Goal: Transaction & Acquisition: Purchase product/service

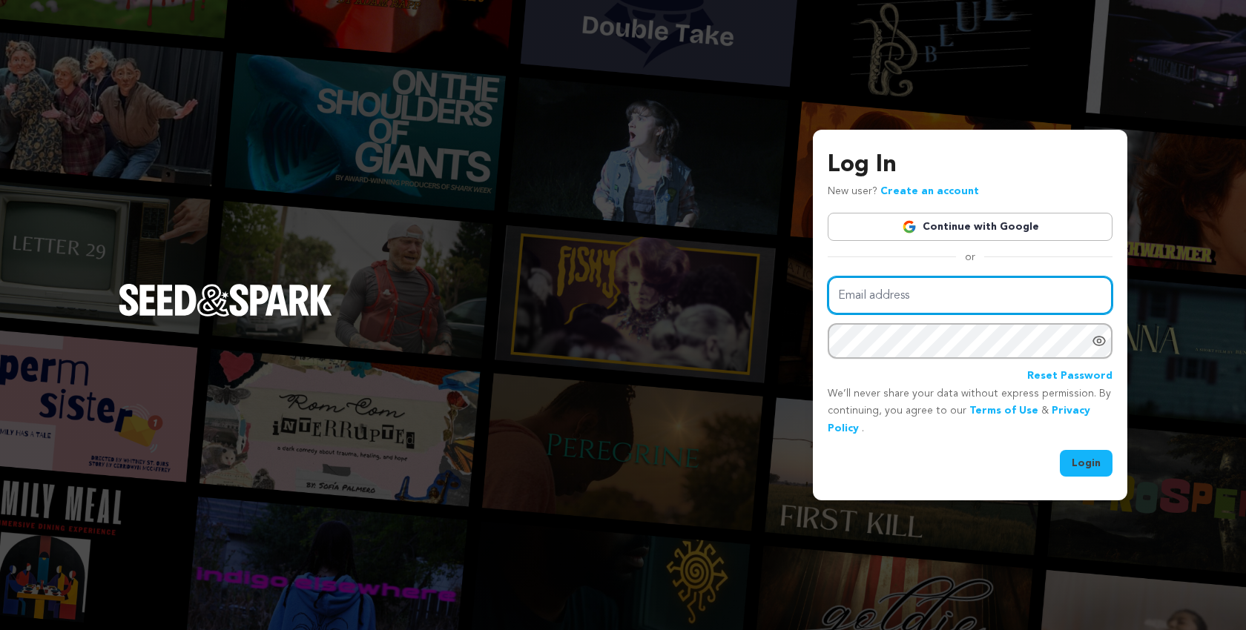
type input "scriptapalooza@mac.com"
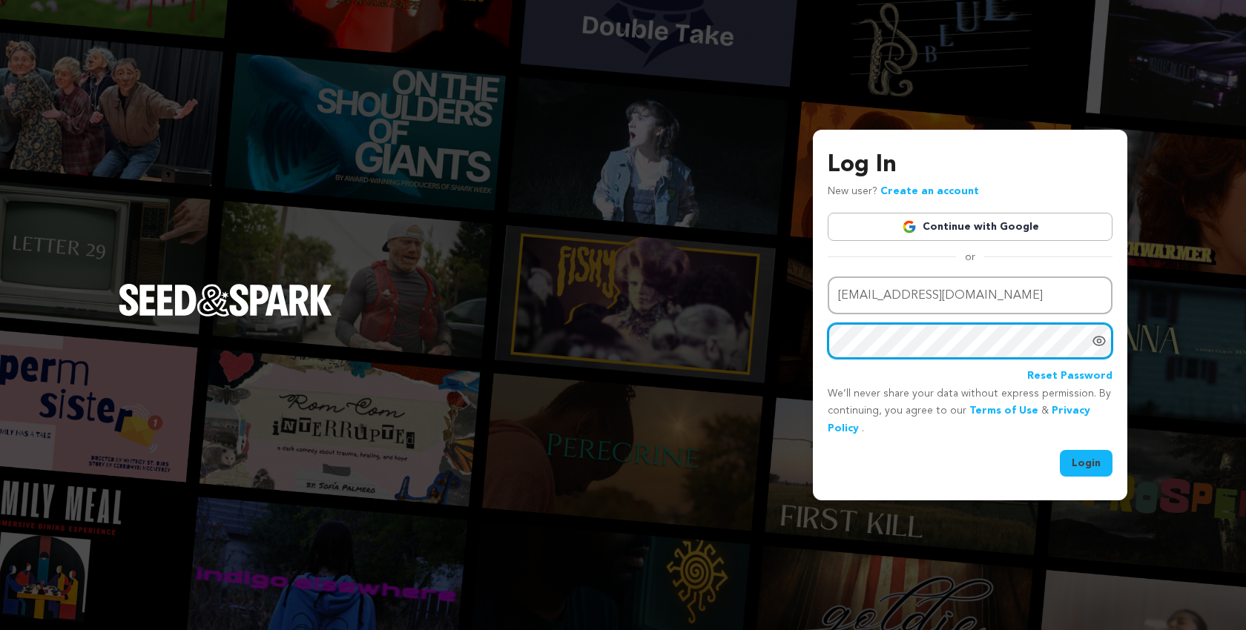
click at [1087, 461] on button "Login" at bounding box center [1086, 463] width 53 height 27
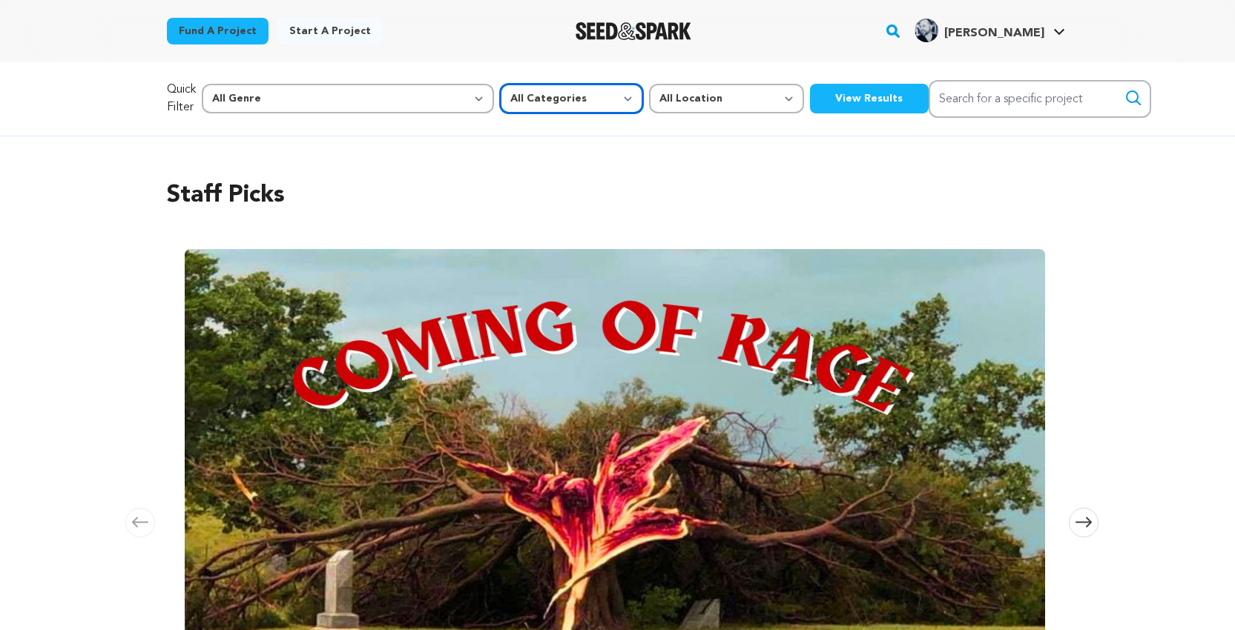
select select "382"
click at [810, 92] on button "View Results" at bounding box center [869, 99] width 119 height 30
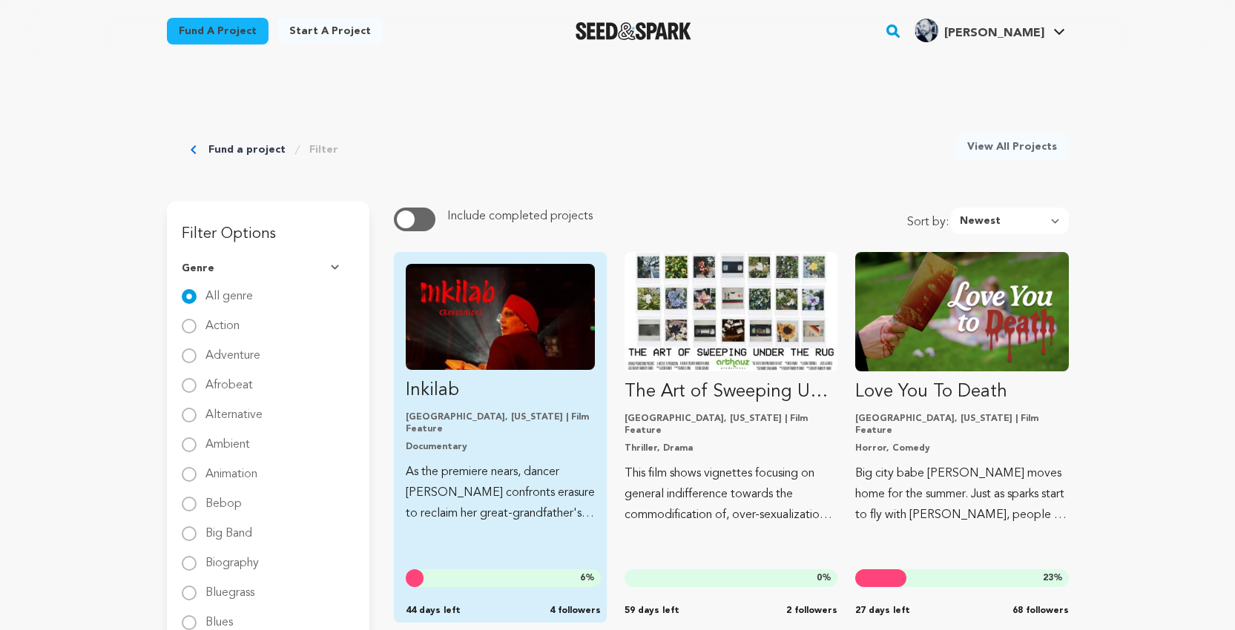
click at [527, 320] on img "Fund Inkilab" at bounding box center [500, 317] width 189 height 106
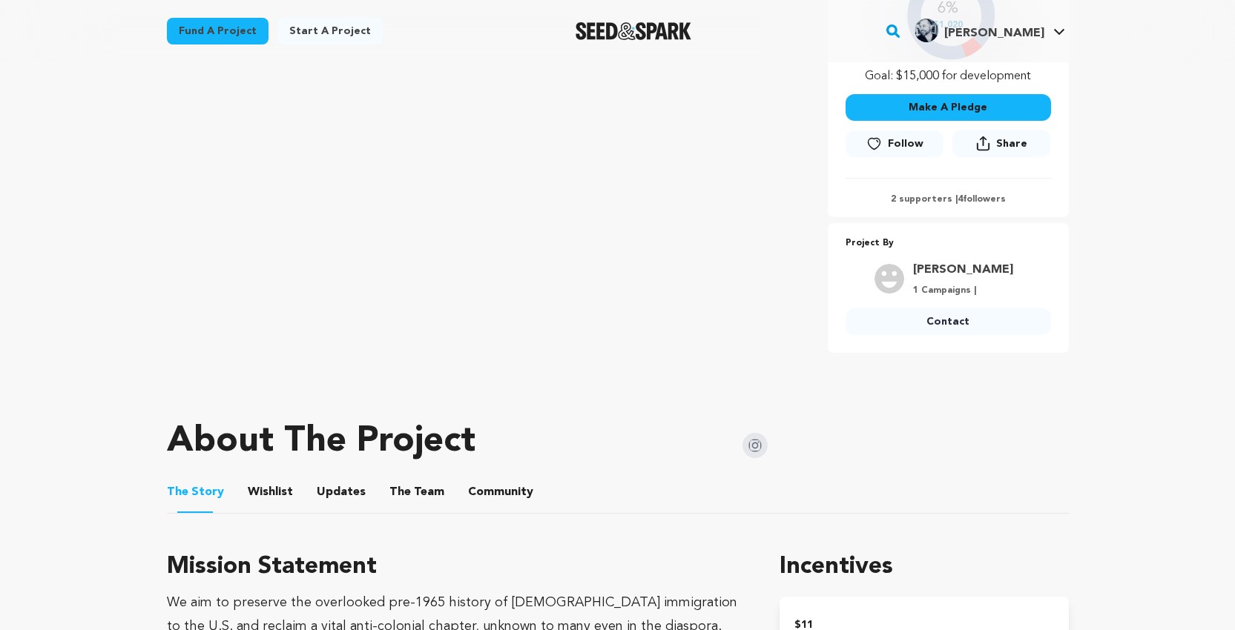
scroll to position [550, 0]
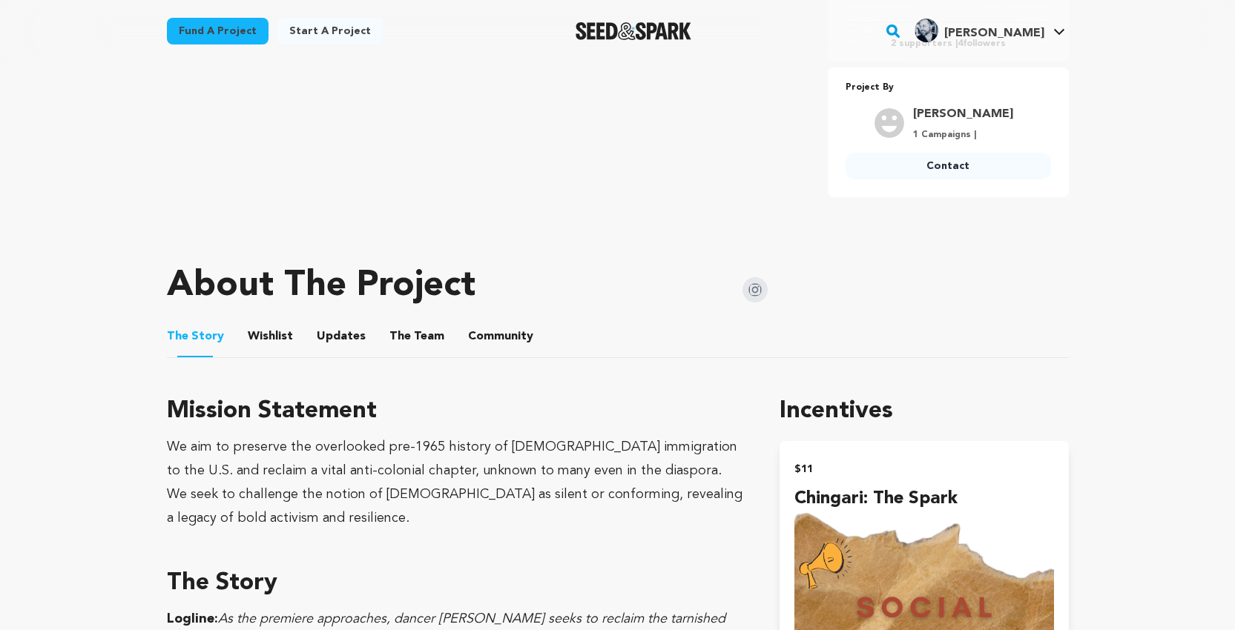
click at [426, 339] on button "The Team" at bounding box center [417, 340] width 36 height 36
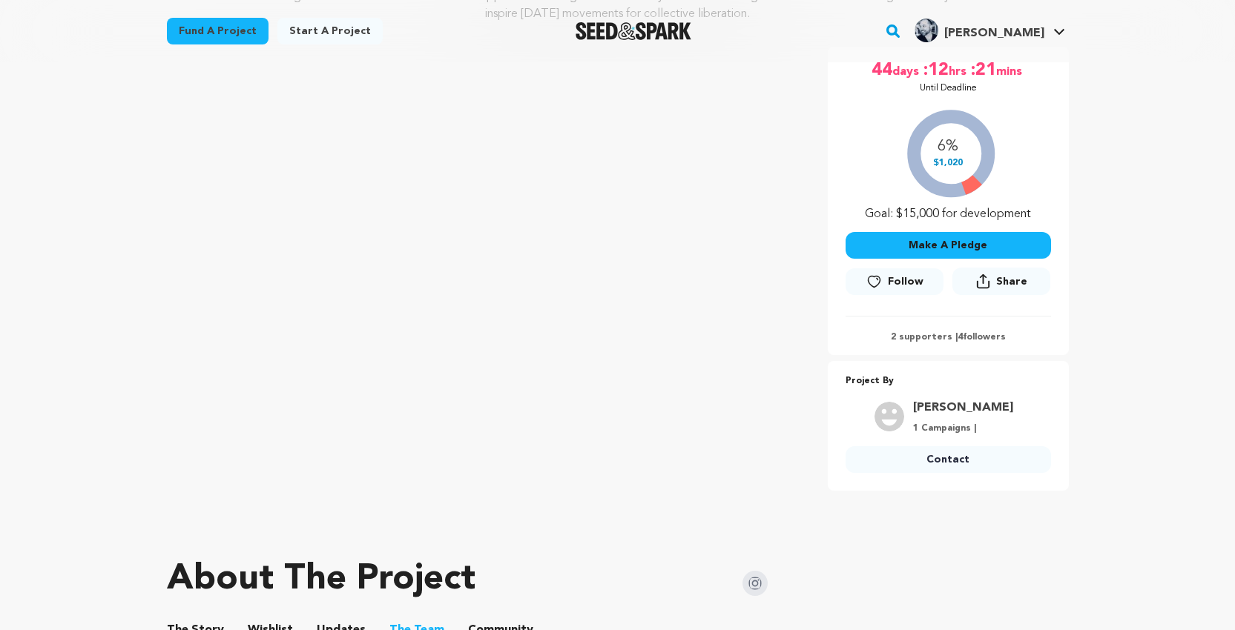
scroll to position [248, 0]
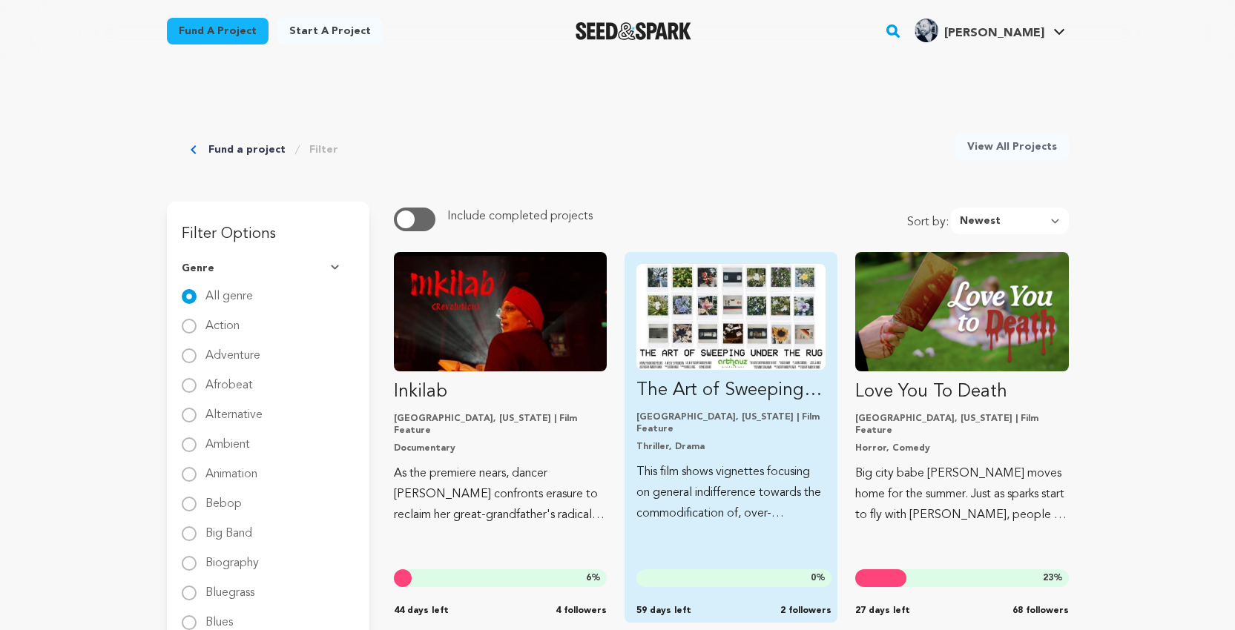
click at [730, 311] on img "Fund The Art of Sweeping Under The Rug" at bounding box center [730, 317] width 189 height 106
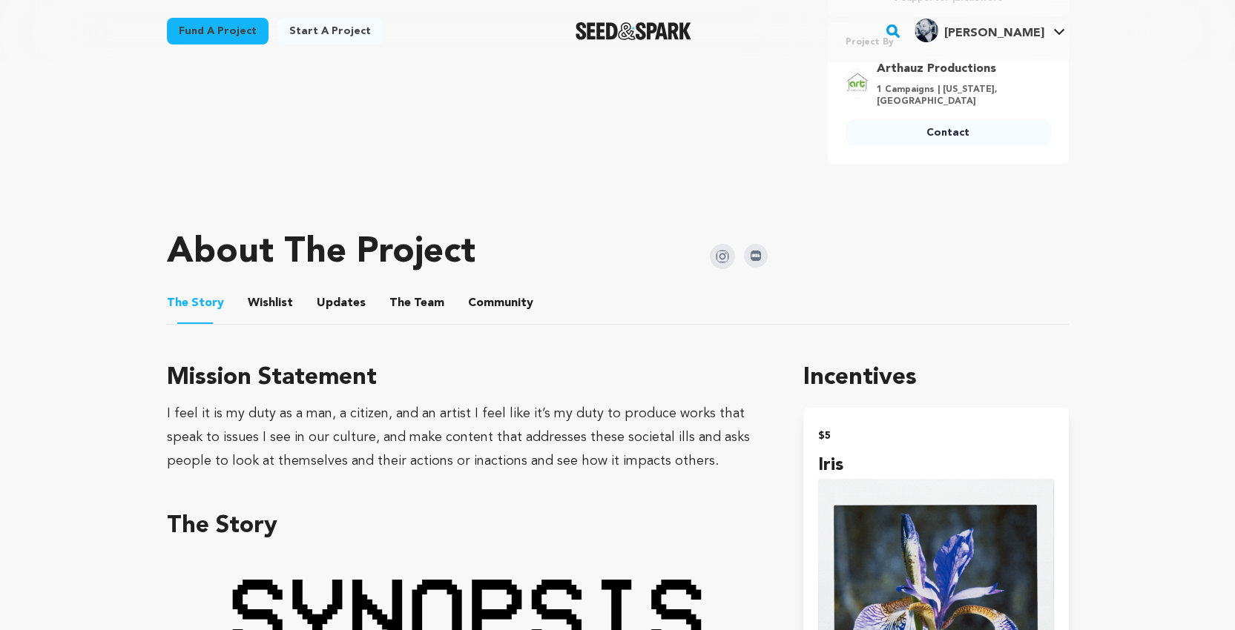
scroll to position [589, 0]
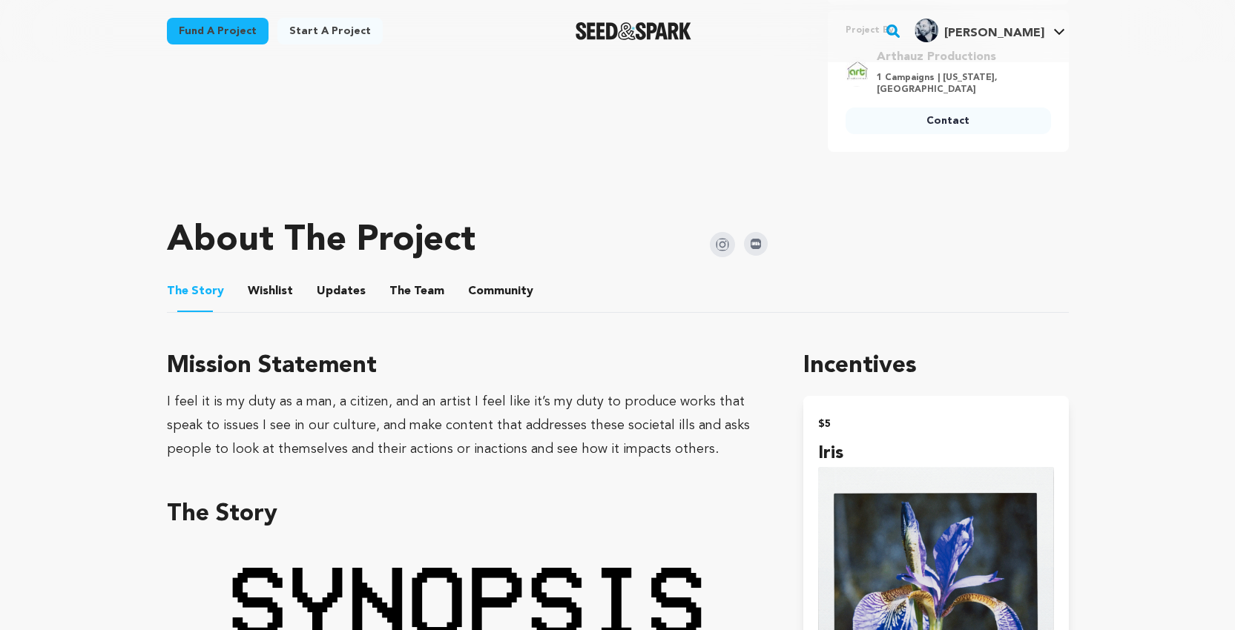
click at [263, 289] on button "Wishlist" at bounding box center [270, 295] width 36 height 36
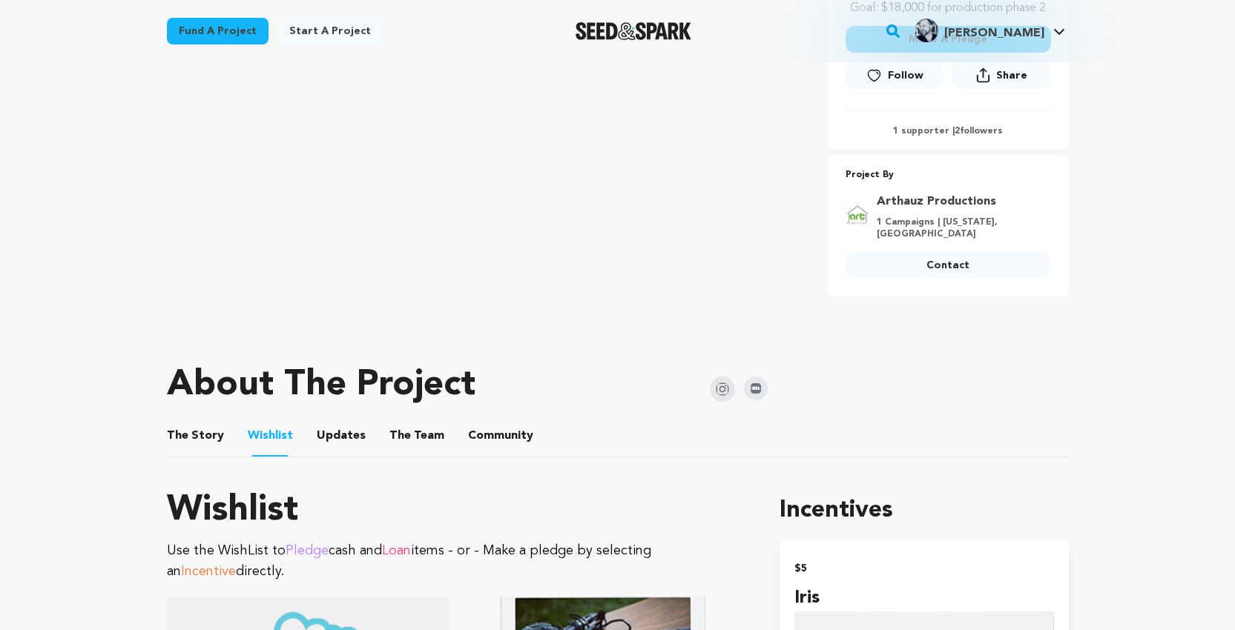
scroll to position [563, 0]
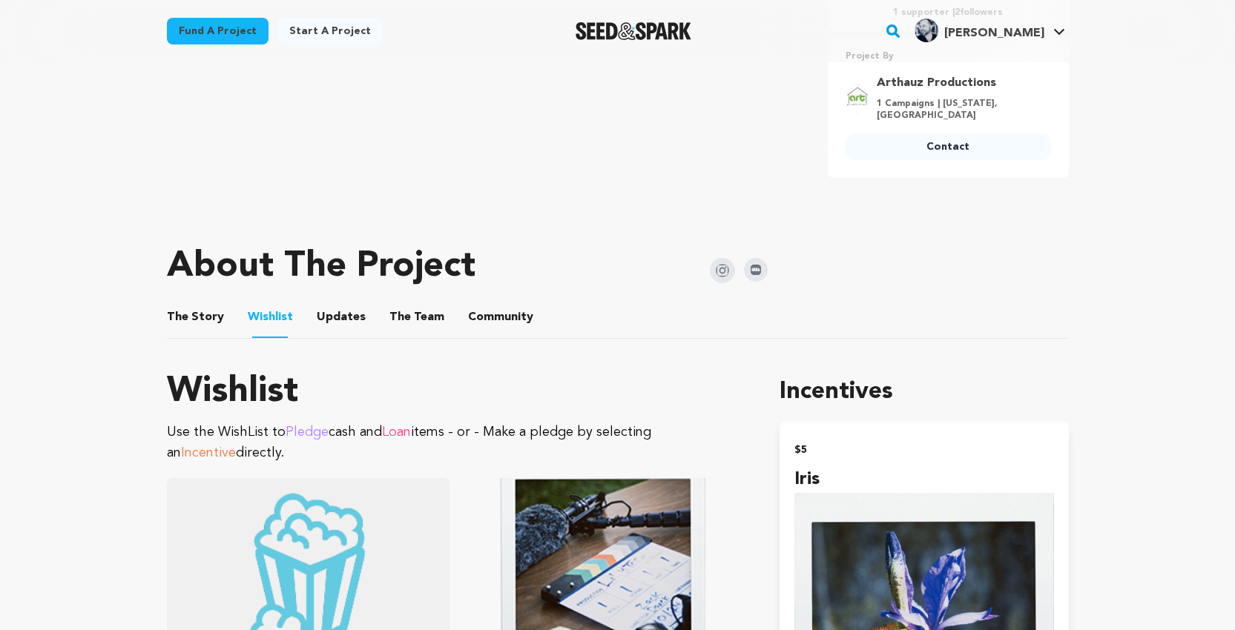
click at [408, 314] on button "The Team" at bounding box center [417, 321] width 36 height 36
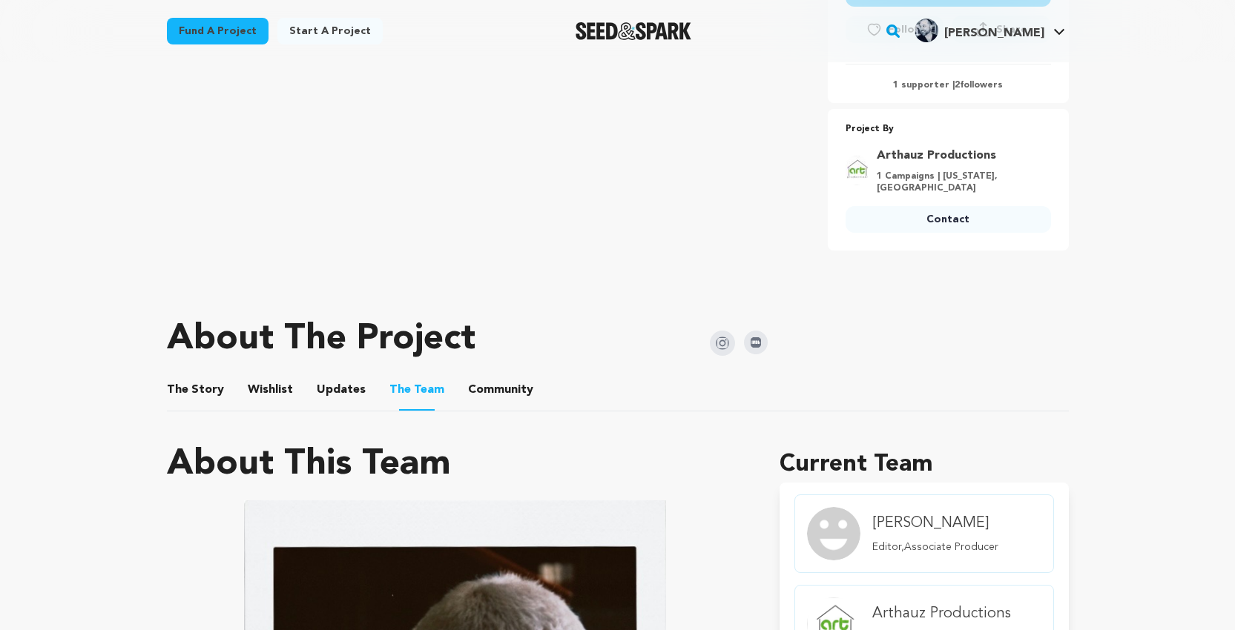
scroll to position [570, 0]
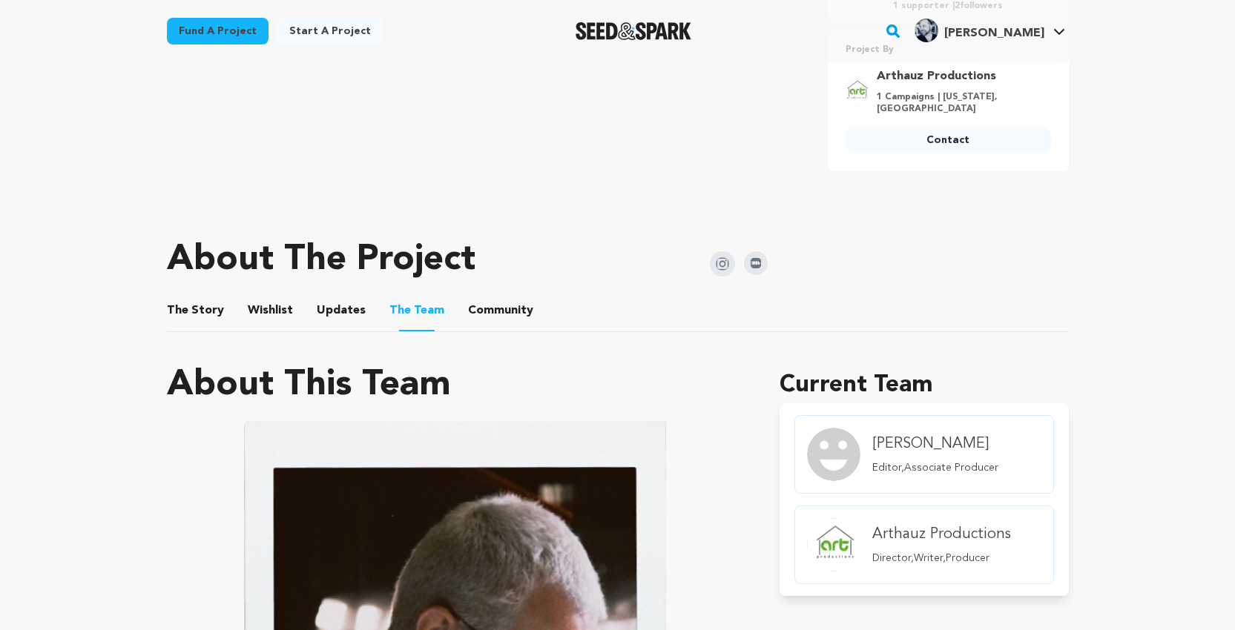
click at [268, 302] on button "Wishlist" at bounding box center [270, 314] width 36 height 36
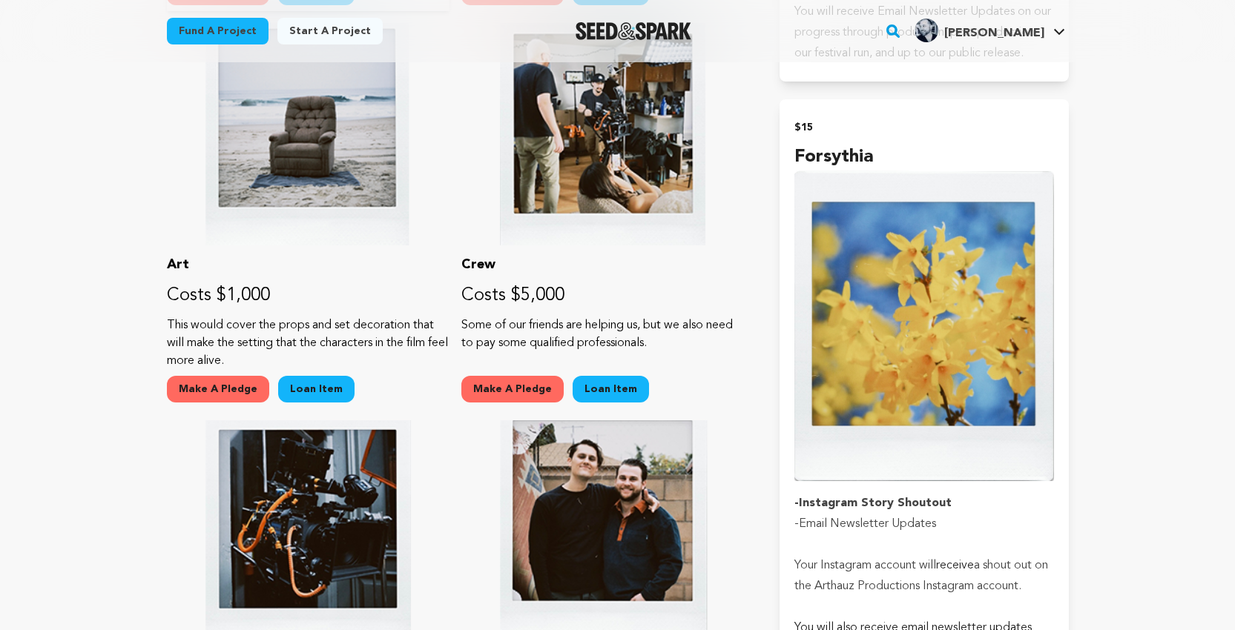
scroll to position [1116, 0]
